Goal: Find contact information: Find contact information

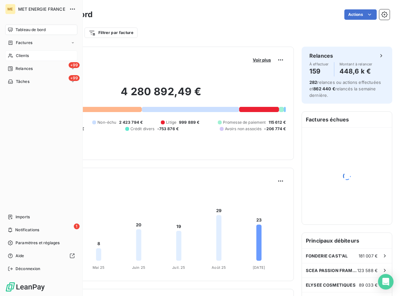
click at [26, 56] on span "Clients" at bounding box center [22, 56] width 13 height 6
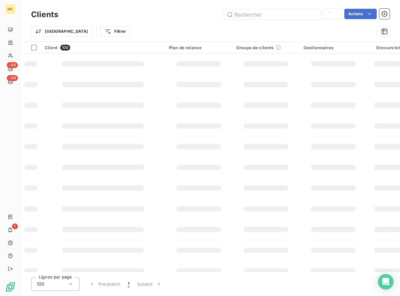
type input "METFRA000018830"
click at [285, 17] on input "text" at bounding box center [272, 14] width 97 height 10
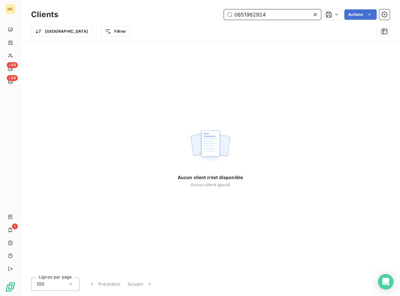
click at [263, 15] on input "0651962924" at bounding box center [272, 14] width 97 height 10
paste input "METFRA000018830"
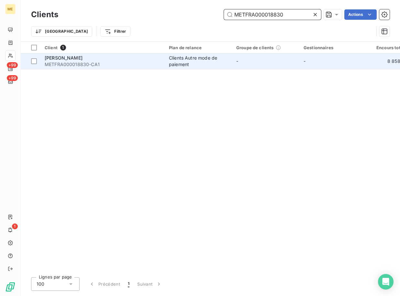
type input "METFRA000018830"
click at [88, 62] on span "METFRA000018830-CA1" at bounding box center [103, 64] width 117 height 6
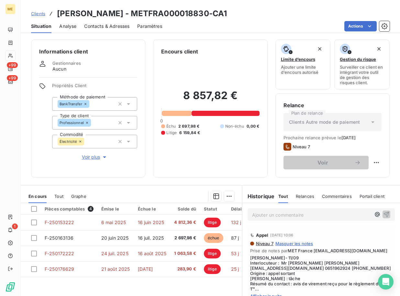
scroll to position [51, 0]
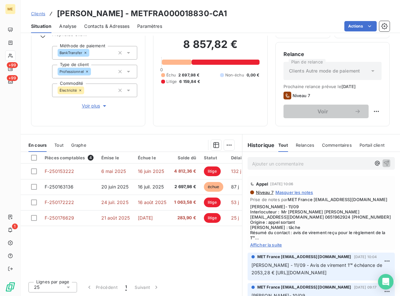
click at [289, 219] on span "[PERSON_NAME]- 11/09 Interlocuteur : Mr [PERSON_NAME] [PERSON_NAME][EMAIL_ADDRE…" at bounding box center [321, 222] width 142 height 36
copy span "BARCHOUCHI"
click at [287, 222] on span "[PERSON_NAME]- 11/09 Interlocuteur : Mr [PERSON_NAME] [PERSON_NAME][EMAIL_ADDRE…" at bounding box center [321, 222] width 142 height 36
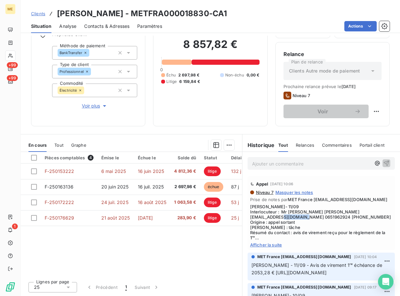
copy span "0427645434"
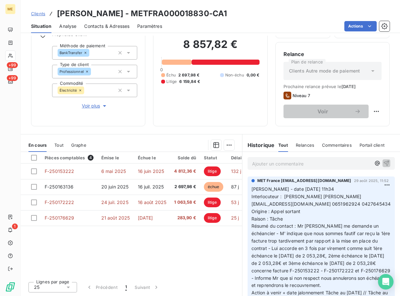
scroll to position [356, 0]
